Goal: Task Accomplishment & Management: Complete application form

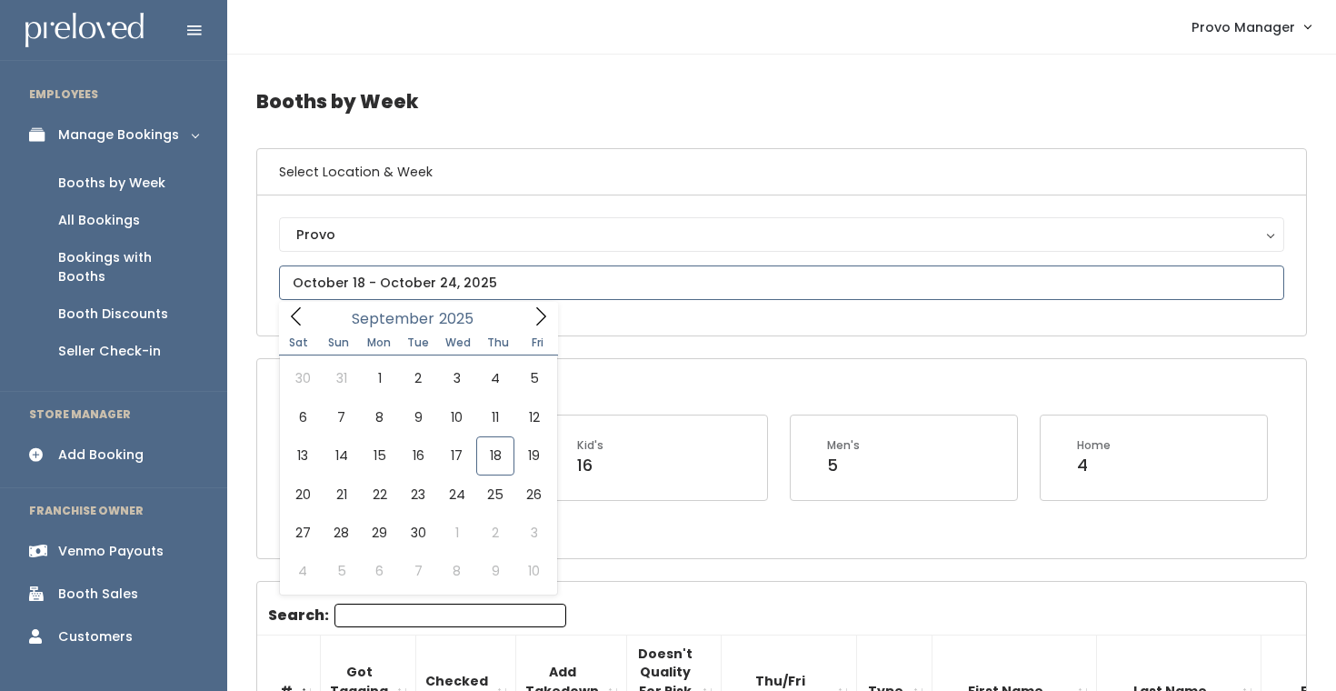
click at [406, 282] on input "text" at bounding box center [781, 282] width 1005 height 35
type input "September 27 to October 3"
click at [508, 290] on input "text" at bounding box center [781, 282] width 1005 height 35
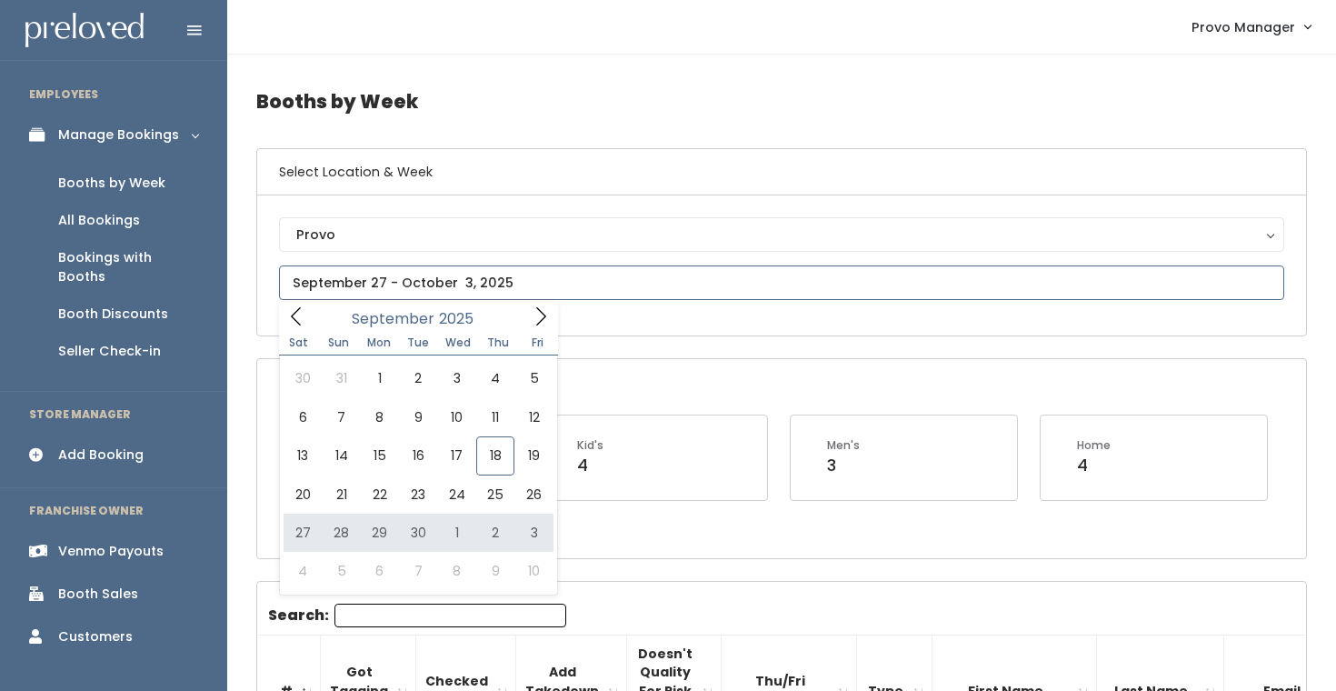
type input "September 27 to October 3"
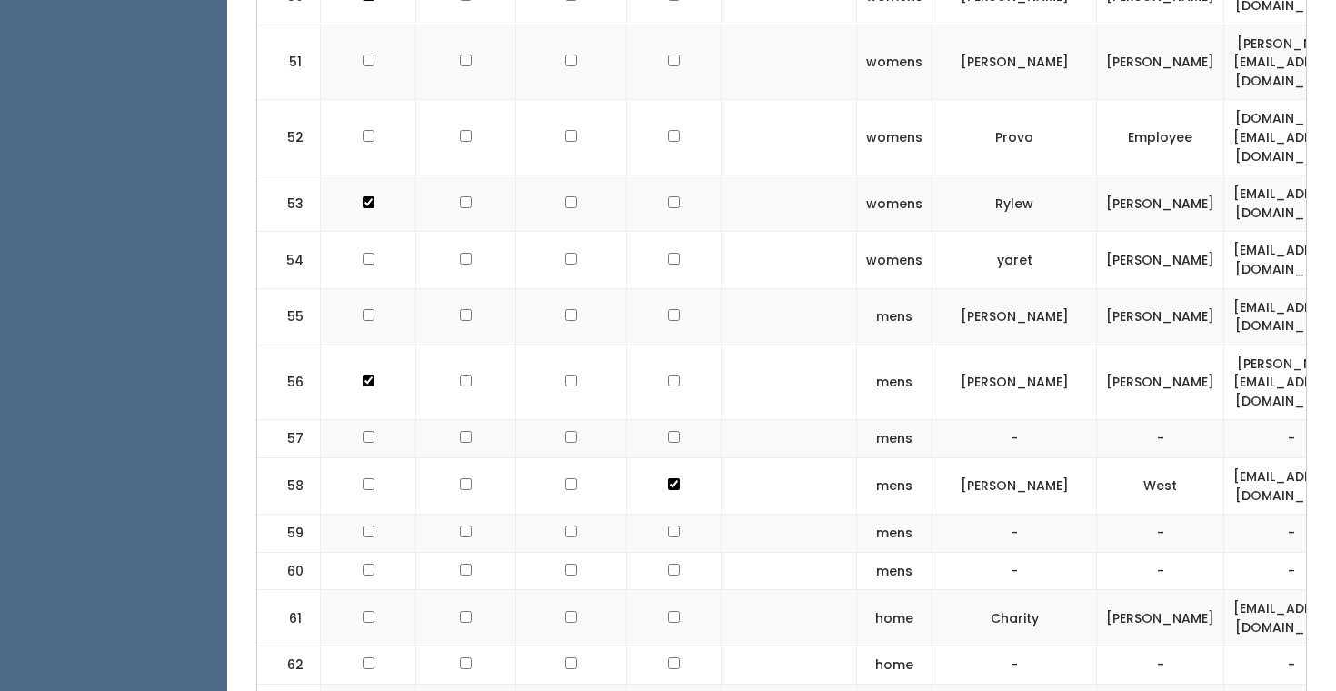
click at [367, 690] on input "checkbox" at bounding box center [369, 701] width 12 height 12
checkbox input "false"
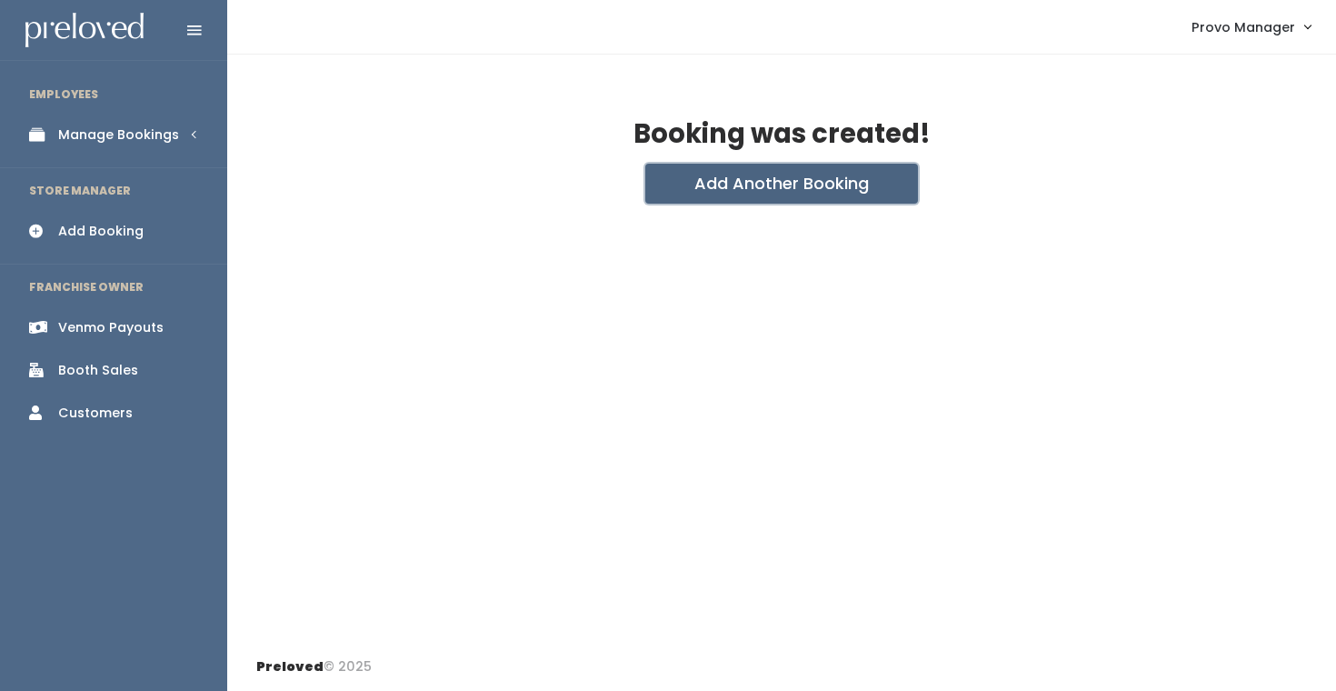
click at [745, 186] on button "Add Another Booking" at bounding box center [781, 184] width 273 height 40
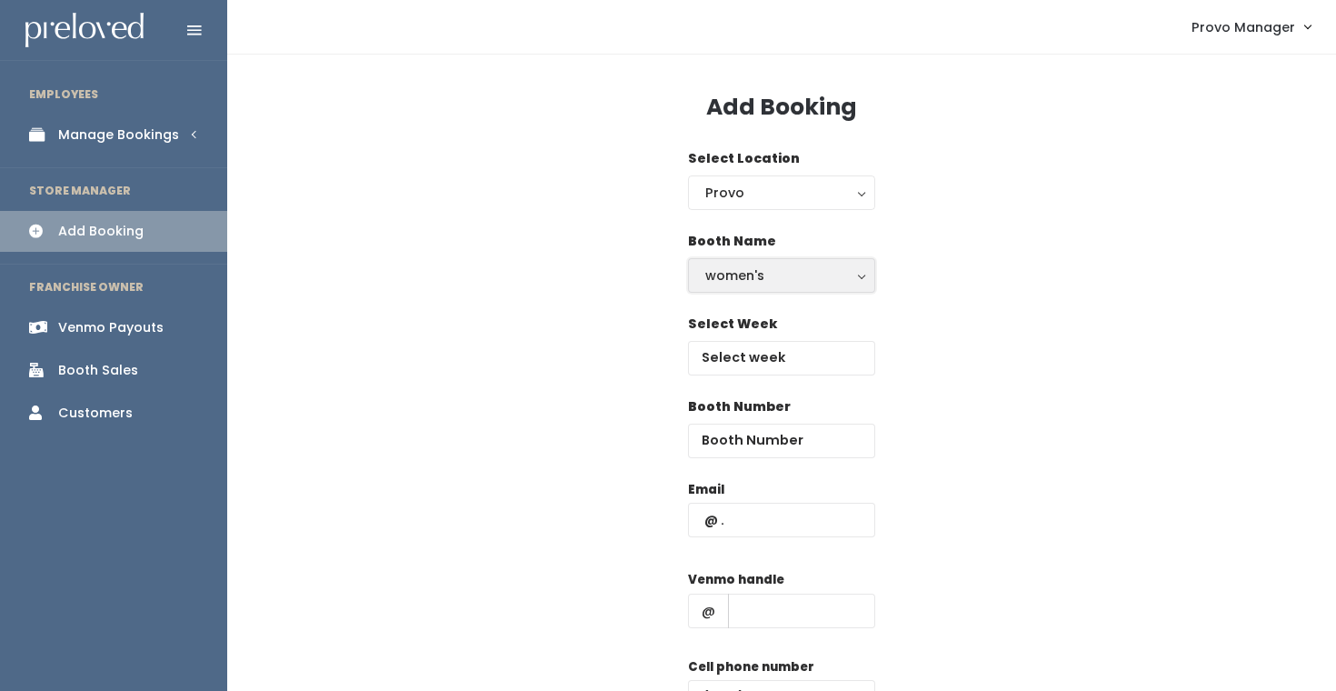
click at [787, 279] on div "women's" at bounding box center [781, 275] width 153 height 20
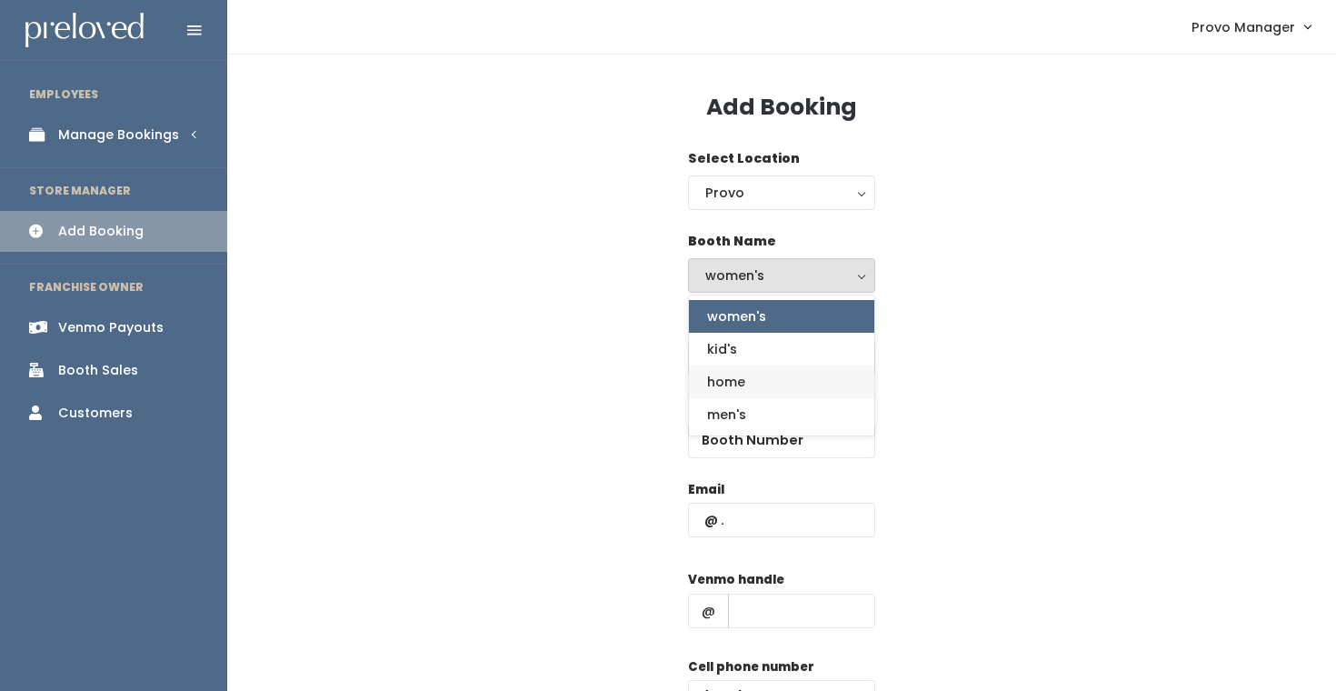
click at [774, 381] on link "home" at bounding box center [781, 381] width 185 height 33
select select "home"
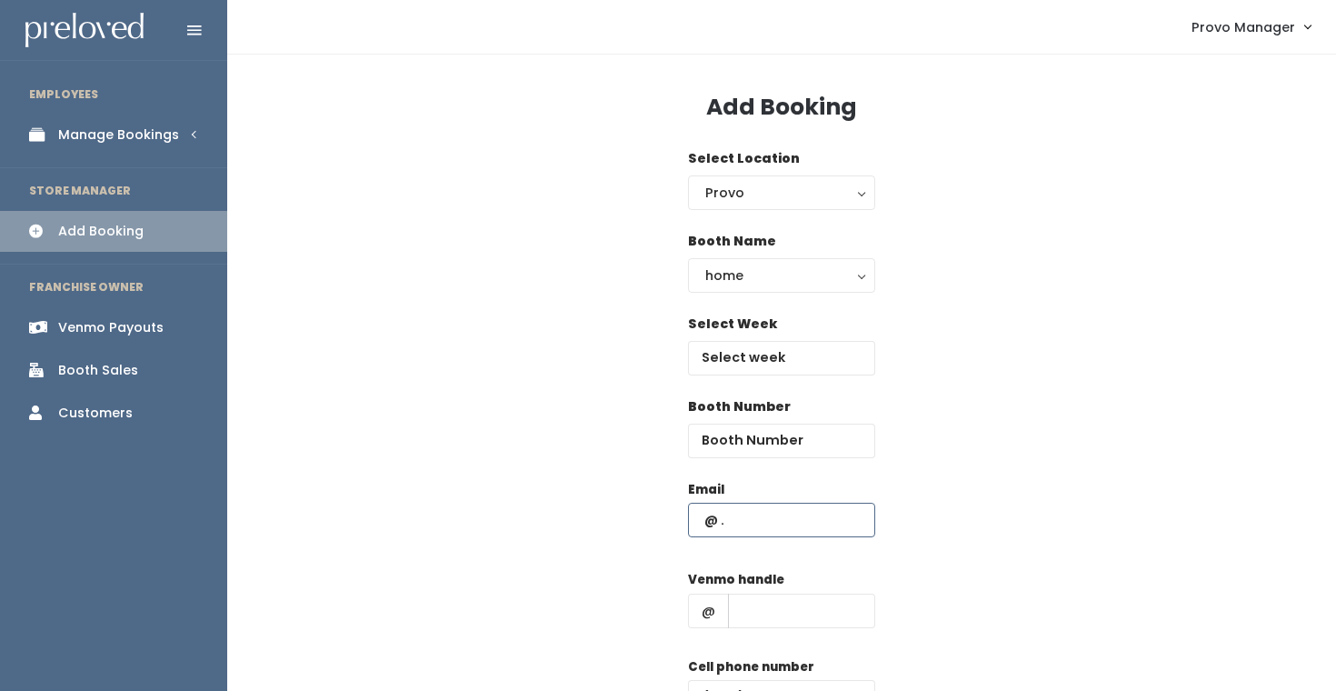
click at [746, 514] on input "text" at bounding box center [781, 520] width 187 height 35
type input "[EMAIL_ADDRESS][DOMAIN_NAME]"
click at [798, 354] on input "text" at bounding box center [781, 358] width 187 height 35
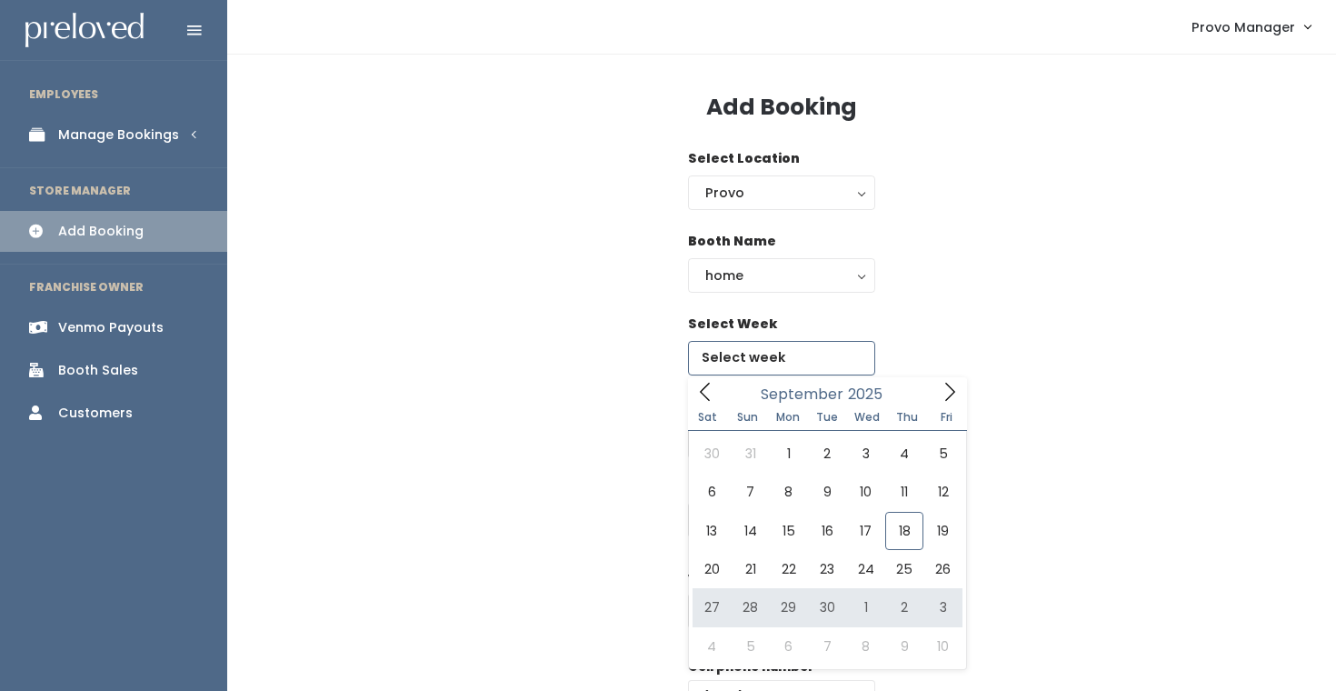
type input "September 27 to October 3"
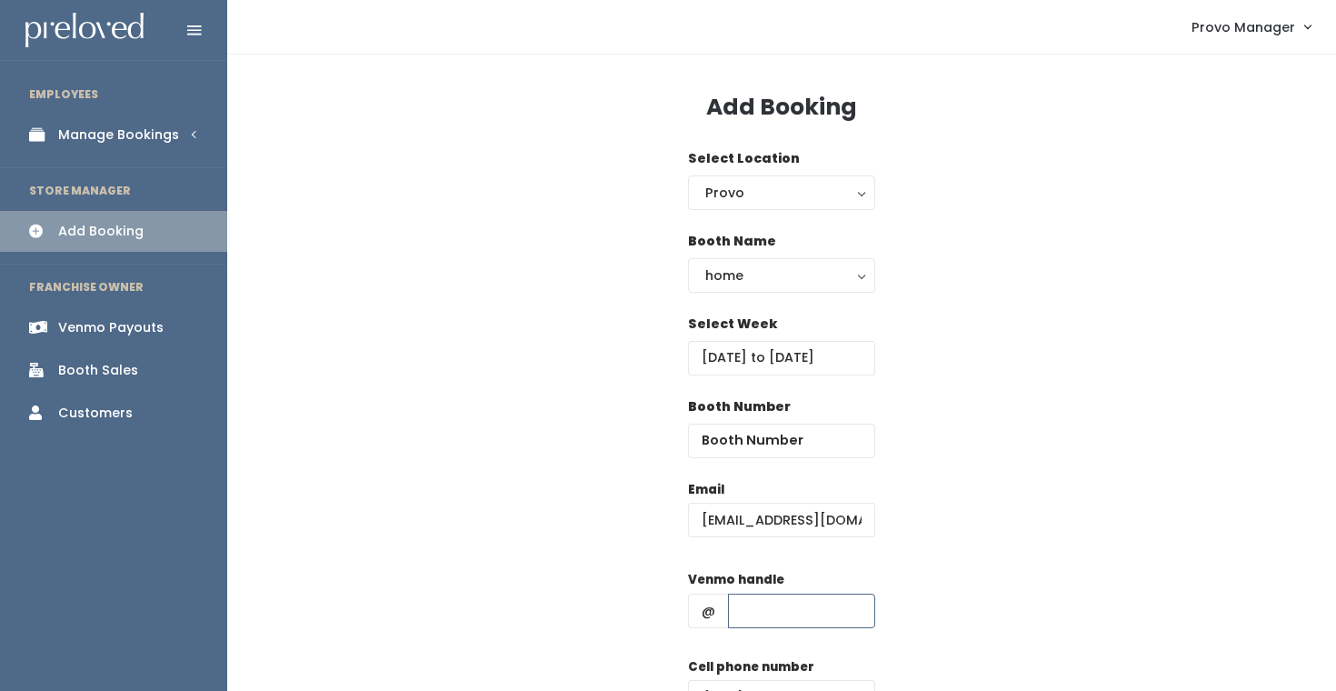
click at [777, 613] on input "text" at bounding box center [801, 611] width 147 height 35
type input "d"
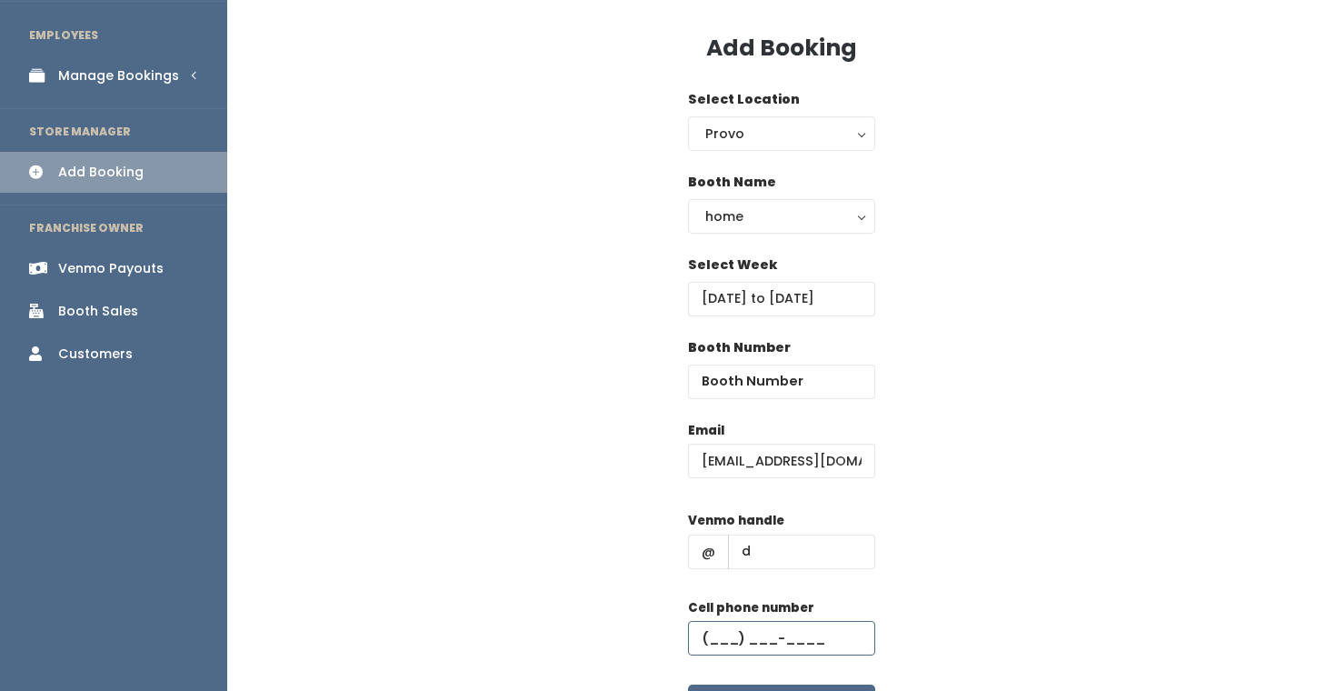
click at [799, 630] on input "text" at bounding box center [781, 638] width 187 height 35
type input "(555) 555-5555"
click at [760, 383] on input "number" at bounding box center [781, 381] width 187 height 35
click at [997, 363] on div "Booth Number 63" at bounding box center [781, 379] width 1051 height 83
click at [749, 393] on input "63" at bounding box center [781, 381] width 187 height 35
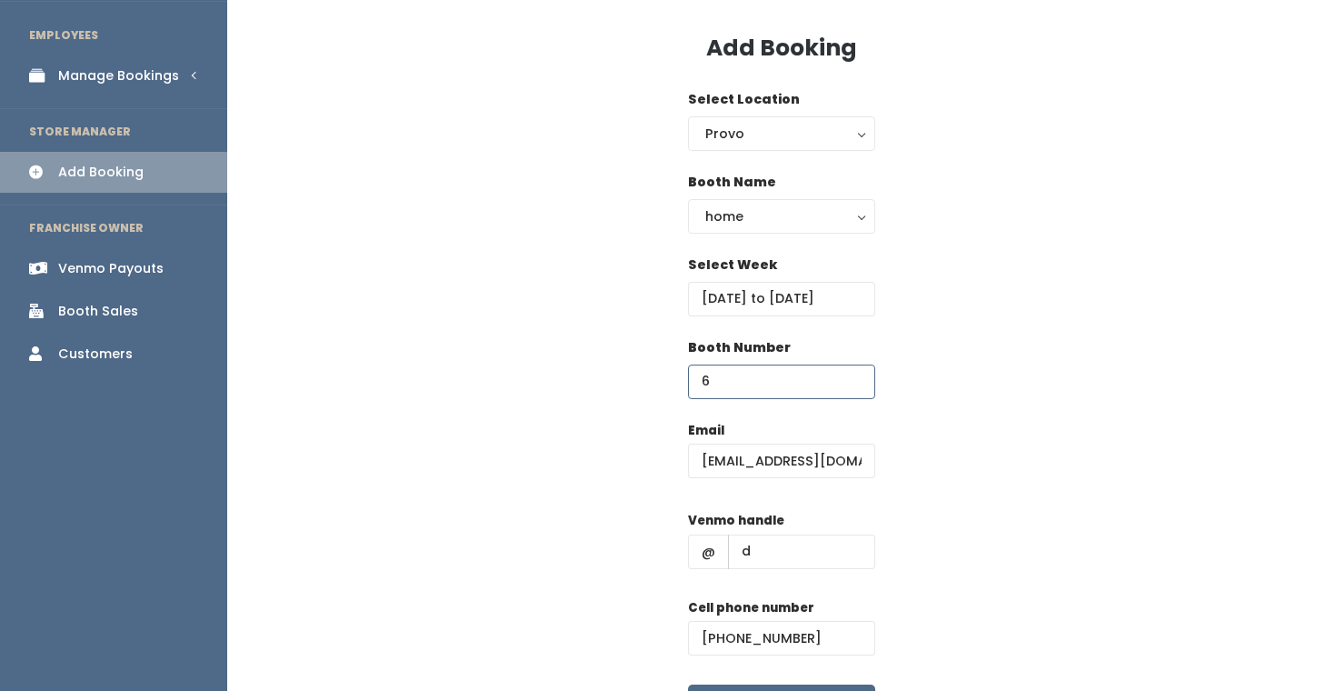
type input "63"
click at [871, 323] on div "Select Week September 27 to October 3" at bounding box center [781, 296] width 187 height 83
click at [845, 297] on input "September 27 to October 3" at bounding box center [781, 299] width 187 height 35
click at [1027, 263] on div "Select Week September 27 to October 3" at bounding box center [781, 296] width 1051 height 83
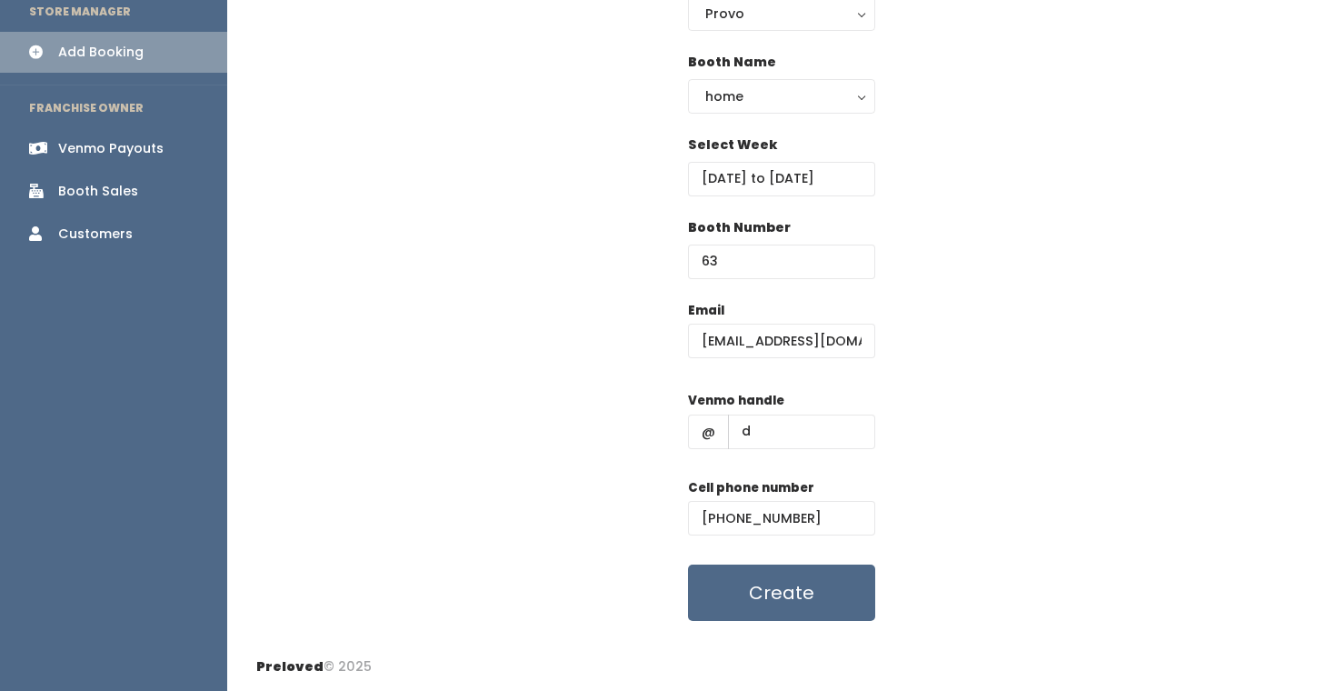
scroll to position [0, 0]
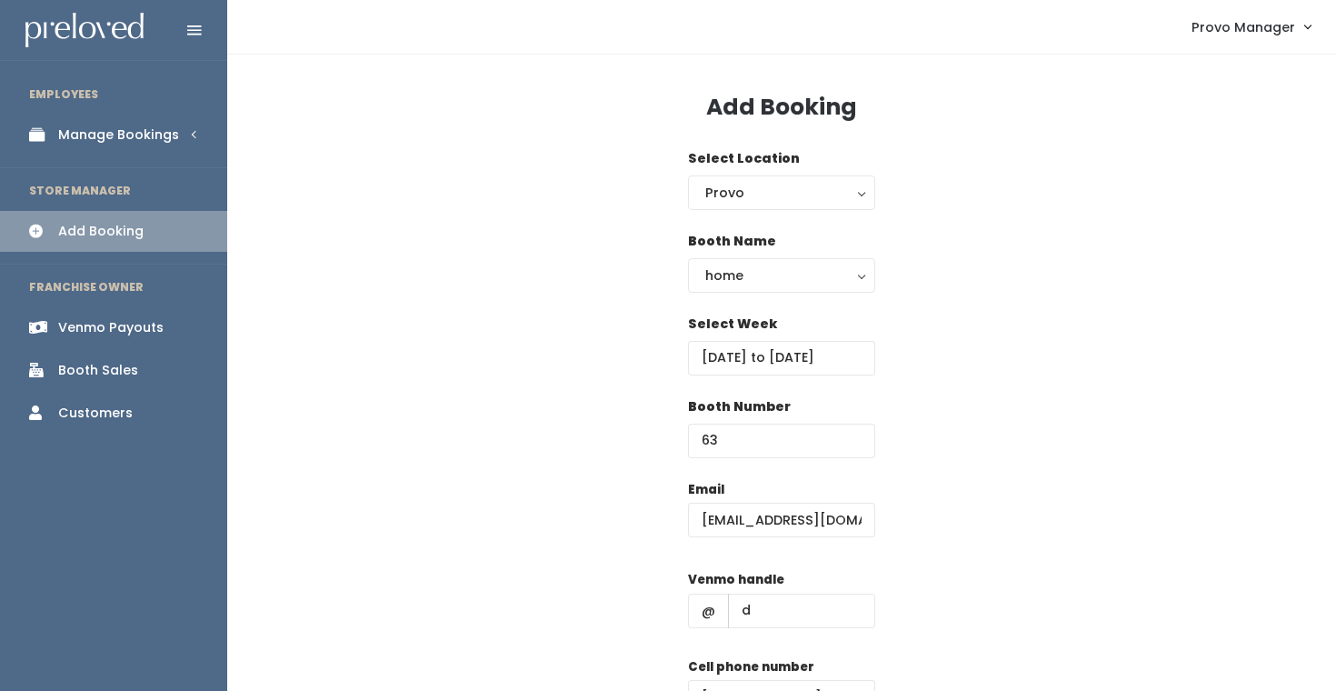
click at [991, 180] on div "Select Location Provo Provo" at bounding box center [781, 190] width 1051 height 83
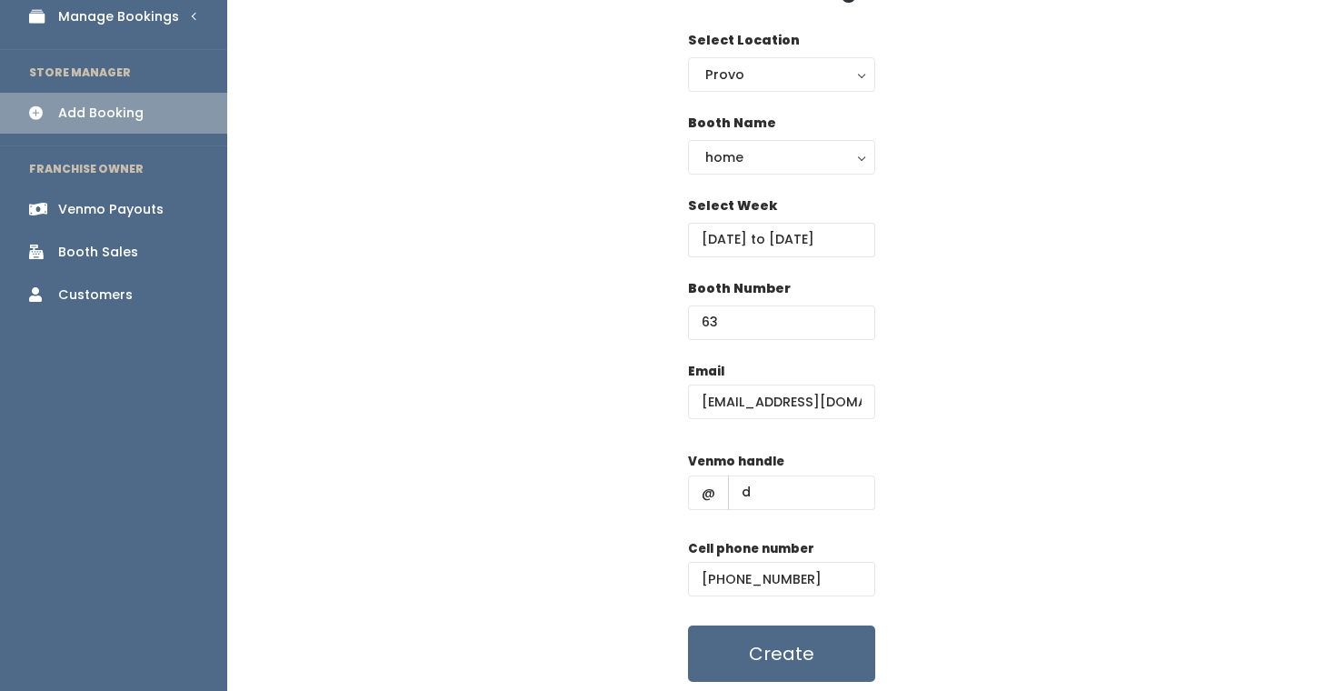
scroll to position [179, 0]
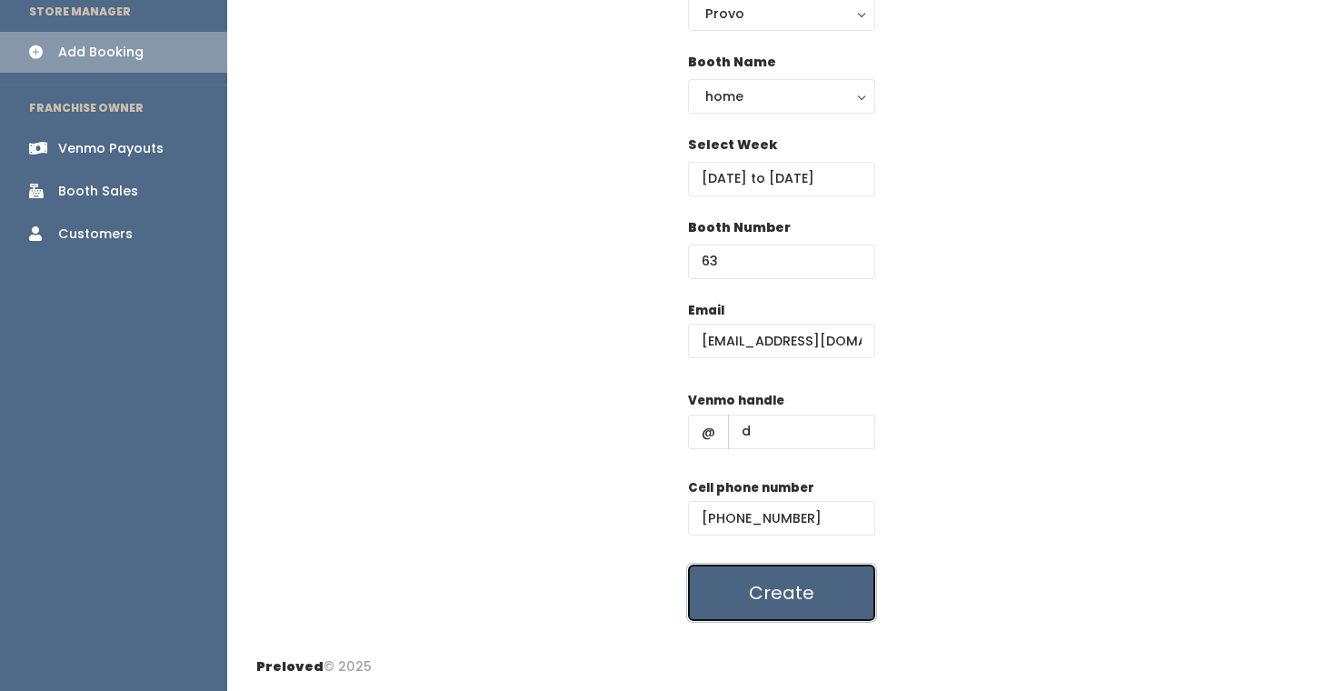
click at [822, 590] on button "Create" at bounding box center [781, 592] width 187 height 56
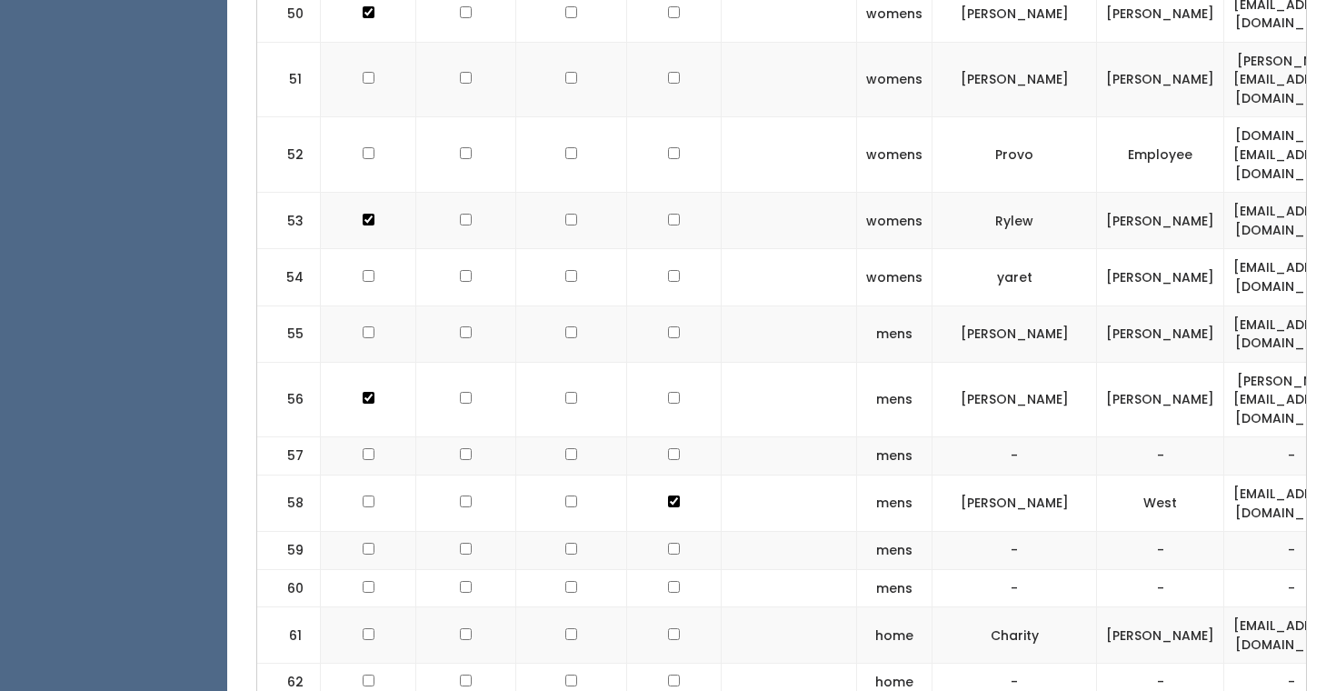
scroll to position [0, 444]
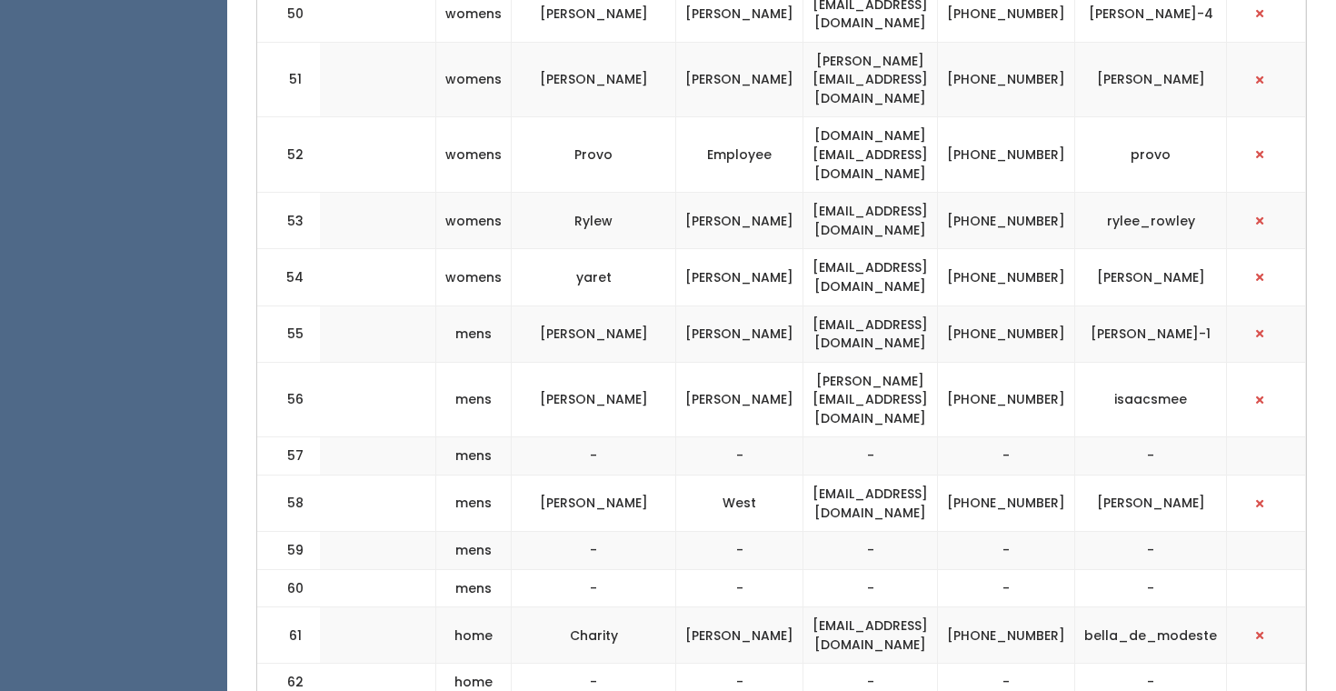
drag, startPoint x: 1214, startPoint y: 266, endPoint x: 1133, endPoint y: 255, distance: 81.6
click at [1133, 475] on td "[PERSON_NAME]" at bounding box center [1151, 503] width 152 height 56
click at [1123, 475] on td "[PERSON_NAME]" at bounding box center [1151, 503] width 152 height 56
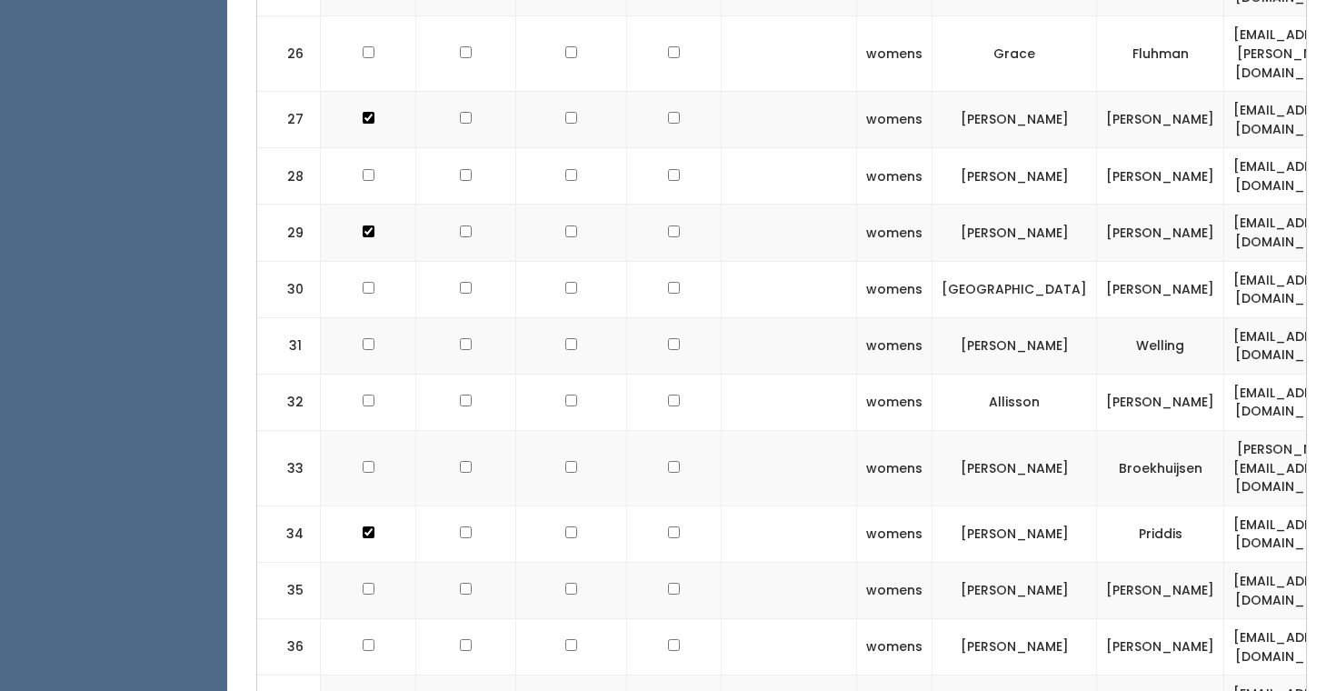
scroll to position [3679, 0]
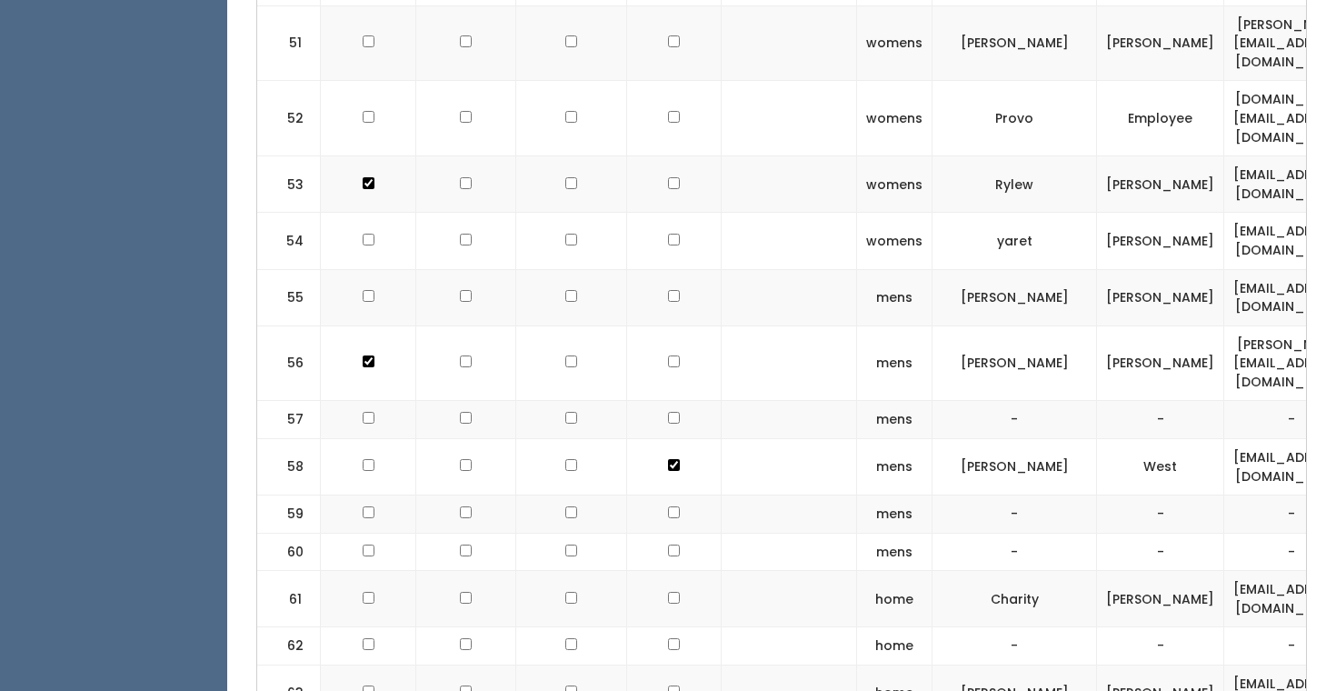
click at [668, 685] on input "checkbox" at bounding box center [674, 691] width 12 height 12
checkbox input "true"
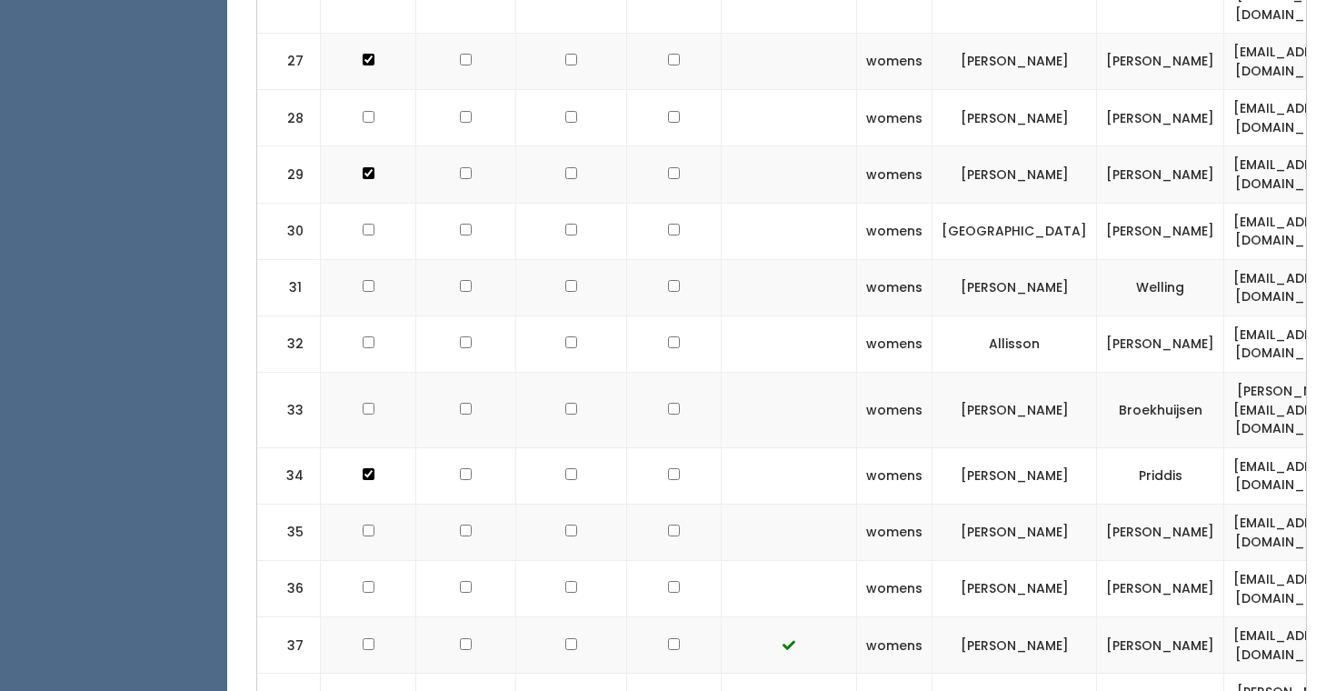
scroll to position [1844, 0]
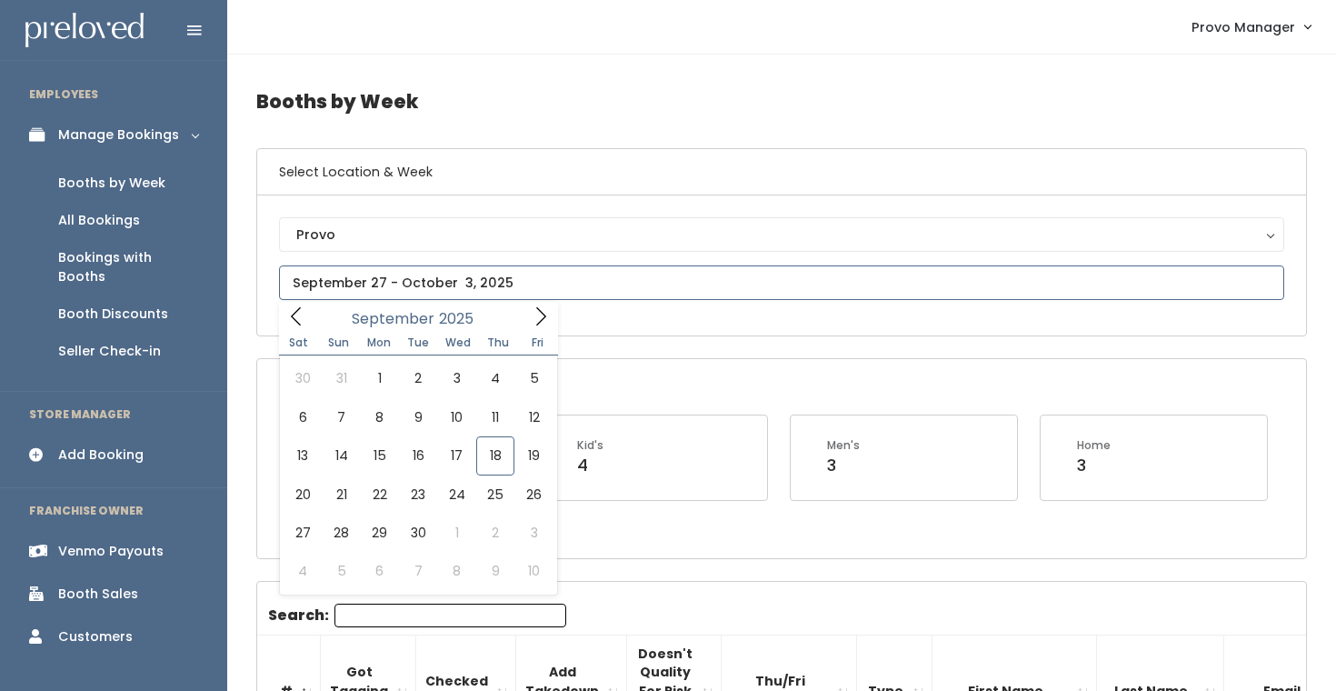
click at [464, 273] on input "text" at bounding box center [781, 282] width 1005 height 35
click at [544, 324] on icon at bounding box center [541, 316] width 20 height 20
click at [546, 325] on icon at bounding box center [541, 316] width 20 height 20
click at [621, 319] on div "Provo Provo" at bounding box center [781, 265] width 1049 height 140
